Goal: Task Accomplishment & Management: Use online tool/utility

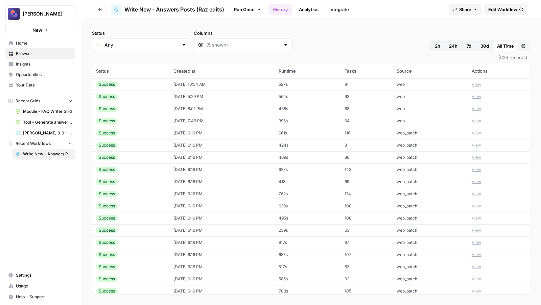
click at [501, 8] on span "Edit Workflow" at bounding box center [502, 9] width 29 height 7
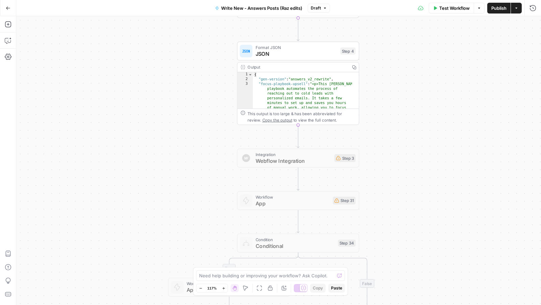
drag, startPoint x: 355, startPoint y: 114, endPoint x: 414, endPoint y: 112, distance: 59.9
click at [414, 112] on div "true false true false true false Workflow Set Inputs Inputs Condition Condition…" at bounding box center [278, 160] width 525 height 289
click at [282, 141] on div at bounding box center [281, 141] width 4 height 4
click at [286, 187] on div "Copy step Delete step Add Note Test" at bounding box center [315, 184] width 79 height 14
click at [284, 184] on div at bounding box center [283, 183] width 10 height 5
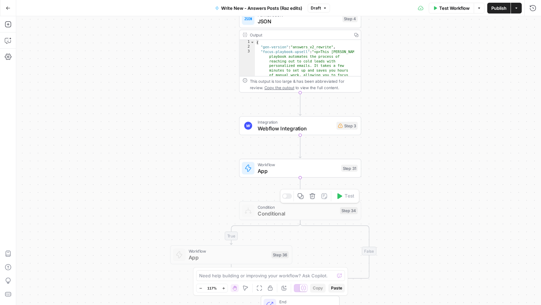
click at [293, 196] on div "Copy step Delete step Add Note Test" at bounding box center [319, 196] width 79 height 14
click at [291, 196] on div at bounding box center [287, 196] width 10 height 5
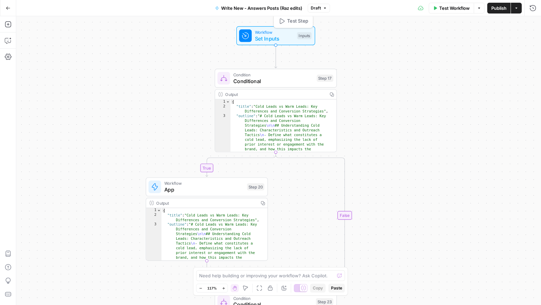
click at [276, 32] on span "Workflow" at bounding box center [274, 32] width 39 height 6
click at [290, 42] on div "Workflow Set Inputs Inputs Test Step" at bounding box center [275, 35] width 79 height 19
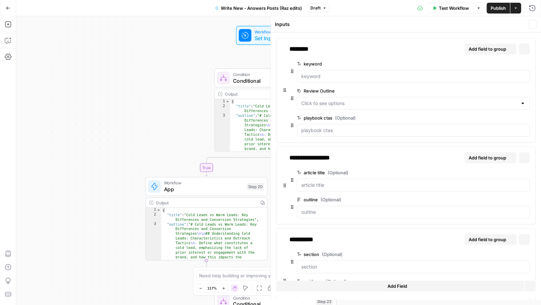
click at [290, 42] on div "******** Add field to group Delete group keyword edit field Delete group Review…" at bounding box center [405, 90] width 259 height 105
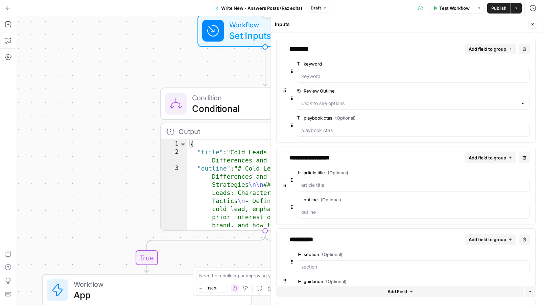
click at [290, 42] on div "******** Add field to group Delete group keyword edit field Delete group Review…" at bounding box center [405, 90] width 259 height 105
click at [306, 66] on label "keyword" at bounding box center [394, 64] width 195 height 7
click at [306, 73] on input "keyword" at bounding box center [413, 76] width 224 height 7
click at [315, 65] on label "keyword" at bounding box center [394, 64] width 195 height 7
click at [315, 73] on input "keyword" at bounding box center [413, 76] width 224 height 7
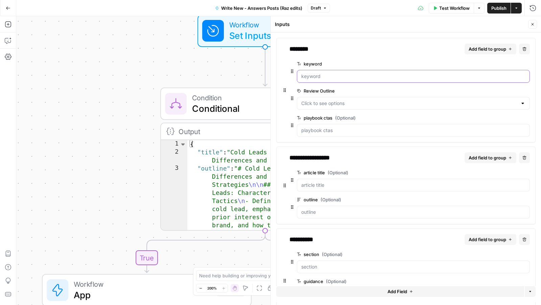
click at [315, 74] on input "keyword" at bounding box center [413, 76] width 224 height 7
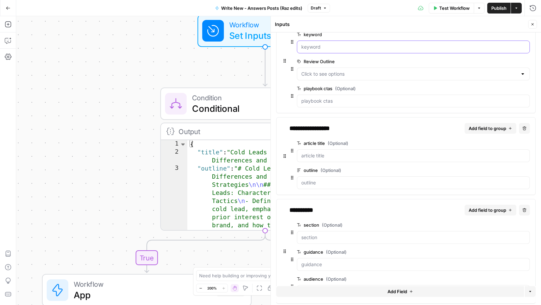
scroll to position [31, 0]
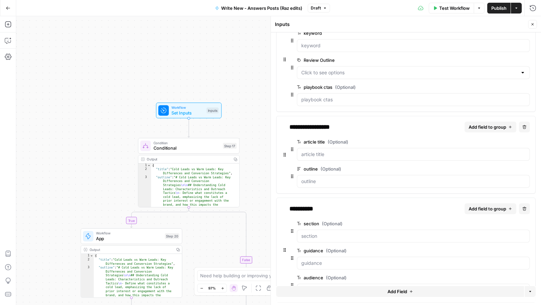
click at [117, 186] on div "true true false true false false Workflow Set Inputs Inputs Condition Condition…" at bounding box center [278, 160] width 525 height 289
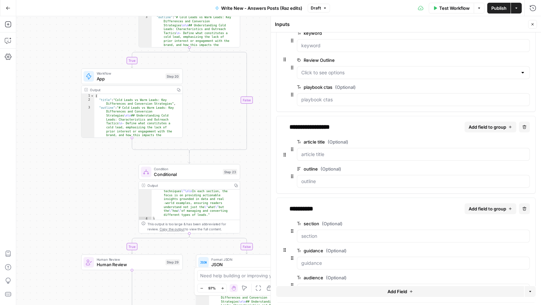
scroll to position [132, 0]
click at [535, 29] on header "Inputs Close" at bounding box center [406, 24] width 270 height 16
click at [535, 23] on button "Close" at bounding box center [532, 24] width 9 height 9
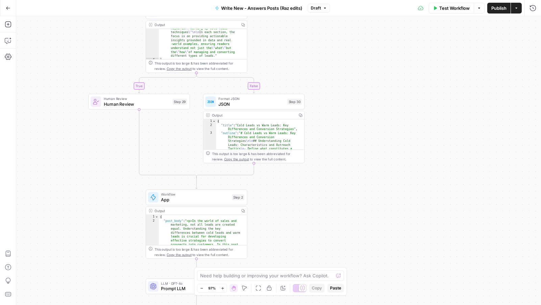
type textarea "**********"
click at [204, 198] on span "App" at bounding box center [195, 199] width 68 height 6
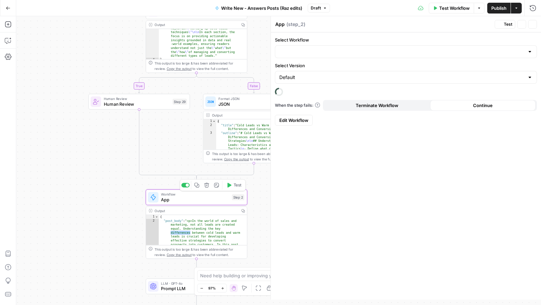
type input "Generate - /answers article v2 (Raz edits)"
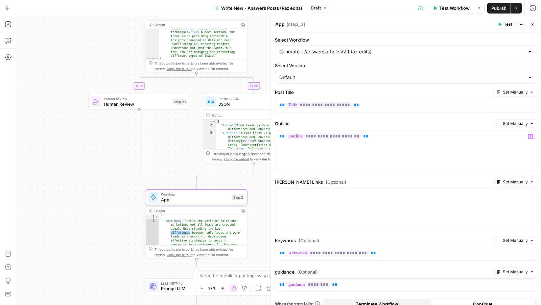
scroll to position [19, 0]
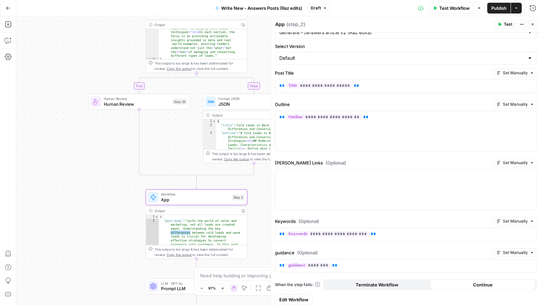
click at [531, 21] on button "Close" at bounding box center [532, 24] width 9 height 9
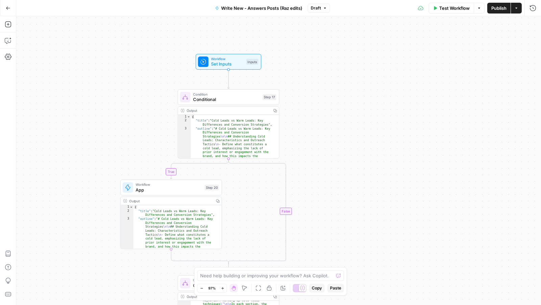
drag, startPoint x: 317, startPoint y: 55, endPoint x: 316, endPoint y: 133, distance: 77.8
click at [317, 133] on div "true true false true false false Workflow Set Inputs Inputs Condition Condition…" at bounding box center [278, 160] width 525 height 289
click at [245, 98] on span "Conditional" at bounding box center [226, 99] width 67 height 6
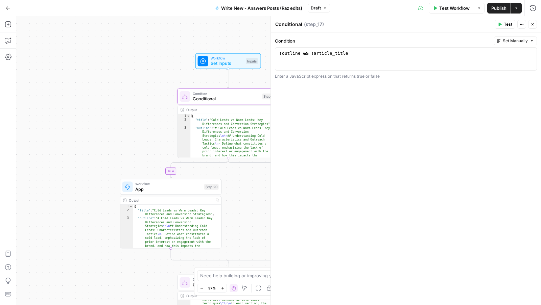
click at [232, 109] on div "Output" at bounding box center [227, 110] width 82 height 5
click at [6, 11] on button "Go Back" at bounding box center [8, 8] width 12 height 12
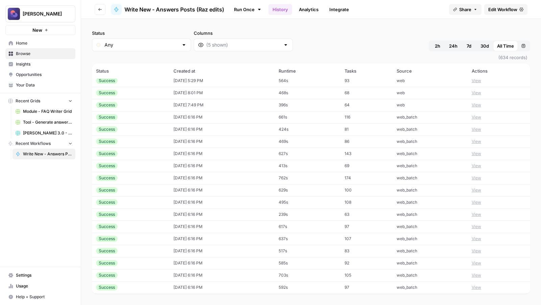
scroll to position [14, 0]
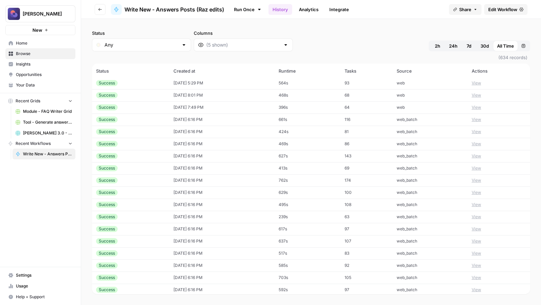
click at [94, 9] on header "Go back Write New - Answers Posts (Raz edits) Run Once History Analytics Integr…" at bounding box center [311, 9] width 460 height 19
click at [97, 9] on button "Go back" at bounding box center [100, 9] width 11 height 11
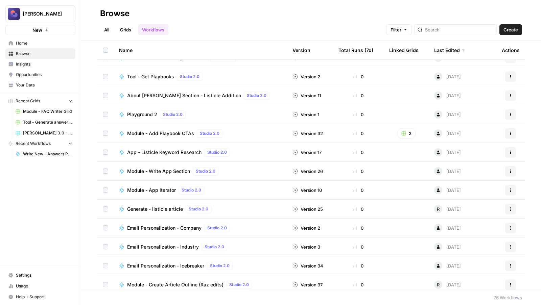
scroll to position [383, 0]
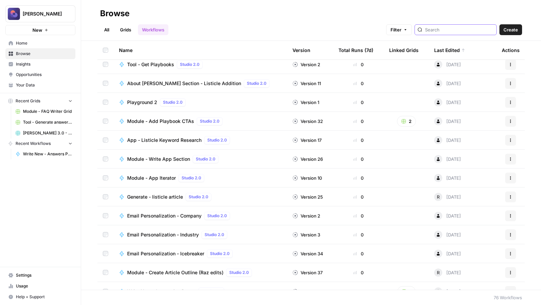
click at [466, 31] on input "search" at bounding box center [459, 29] width 69 height 7
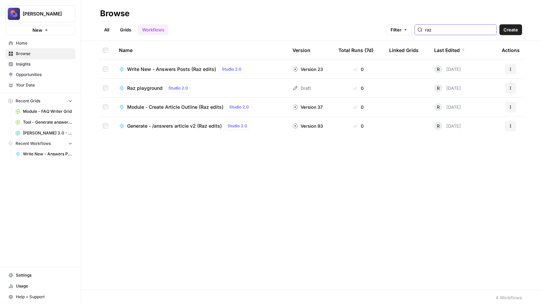
type input "raz"
click at [156, 123] on span "Generate - /answers article v2 (Raz edits)" at bounding box center [174, 126] width 95 height 7
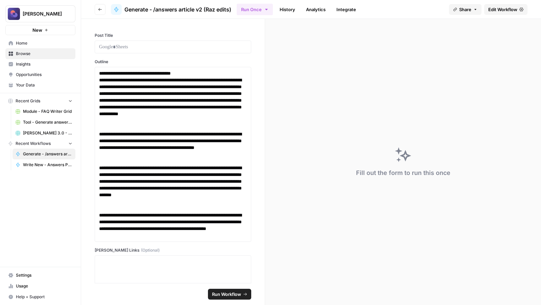
click at [508, 8] on span "Edit Workflow" at bounding box center [502, 9] width 29 height 7
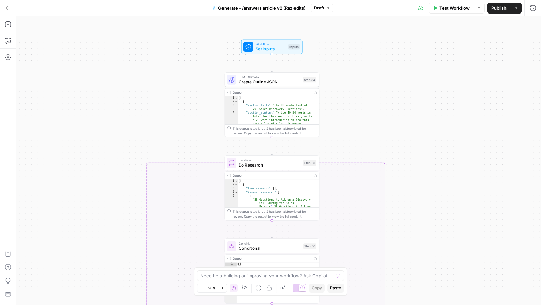
click at [272, 79] on span "Create Outline JSON" at bounding box center [270, 82] width 62 height 6
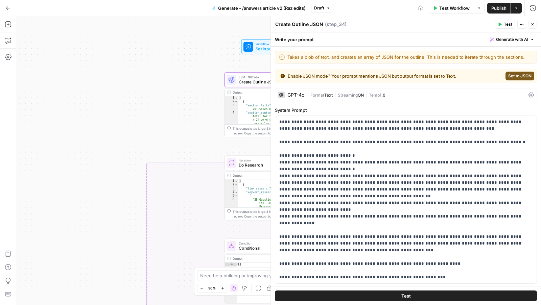
click at [257, 45] on span "Workflow" at bounding box center [271, 44] width 30 height 5
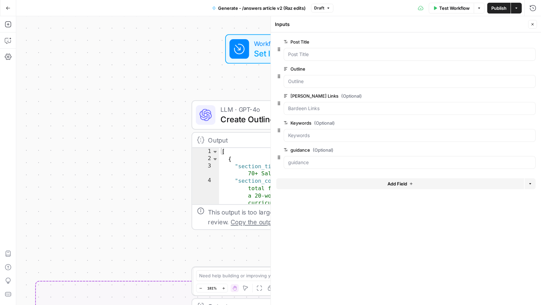
click at [192, 84] on div "true true true false true false false false Workflow Set Inputs Inputs LLM · GP…" at bounding box center [278, 160] width 525 height 289
click at [532, 26] on button "Close" at bounding box center [532, 24] width 9 height 9
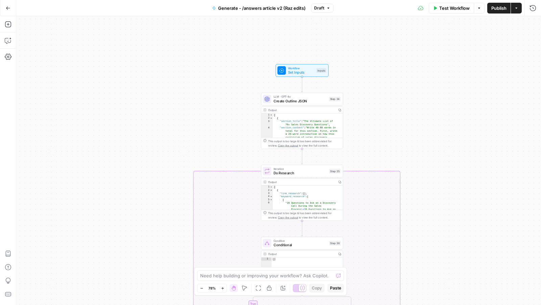
click at [309, 71] on span "Set Inputs" at bounding box center [301, 72] width 26 height 5
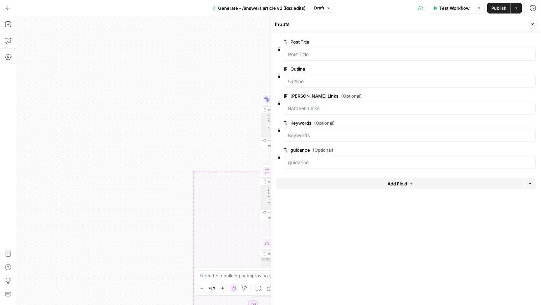
click at [532, 22] on icon "button" at bounding box center [532, 24] width 4 height 4
